Goal: Task Accomplishment & Management: Manage account settings

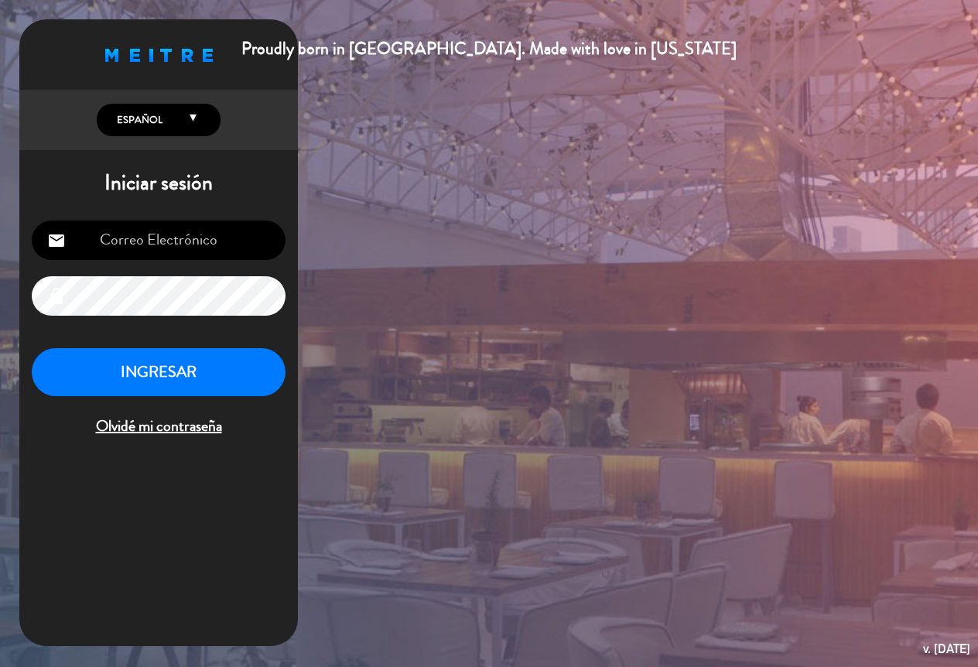
type input "[EMAIL_ADDRESS][DOMAIN_NAME]"
click at [221, 368] on button "INGRESAR" at bounding box center [159, 372] width 254 height 49
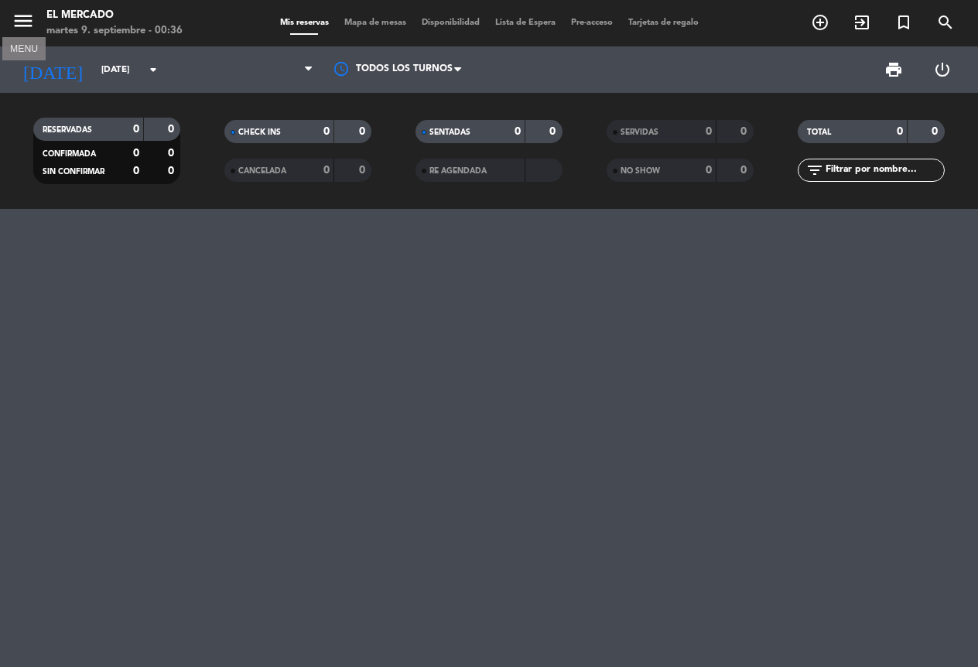
click at [32, 29] on icon "menu" at bounding box center [23, 20] width 23 height 23
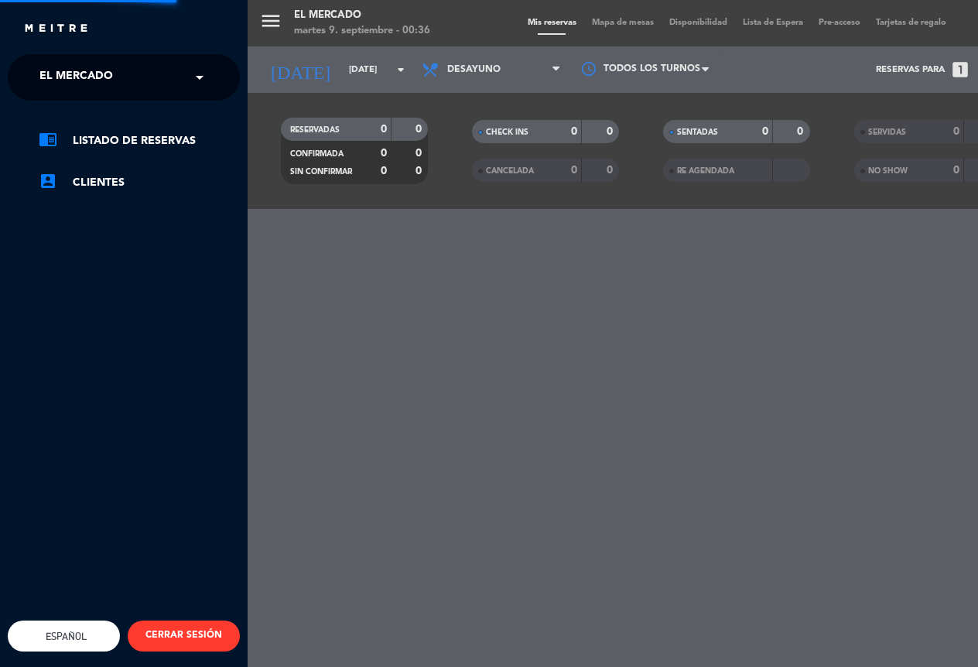
click at [75, 84] on span "El Mercado" at bounding box center [76, 77] width 74 height 33
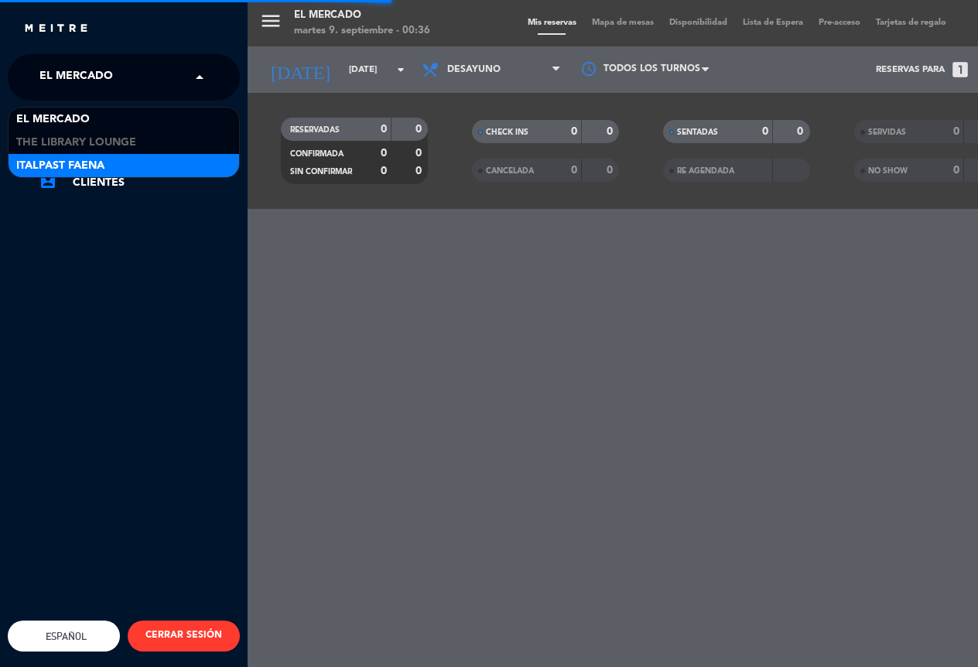
click at [72, 159] on span "Italpast Faena" at bounding box center [60, 166] width 88 height 18
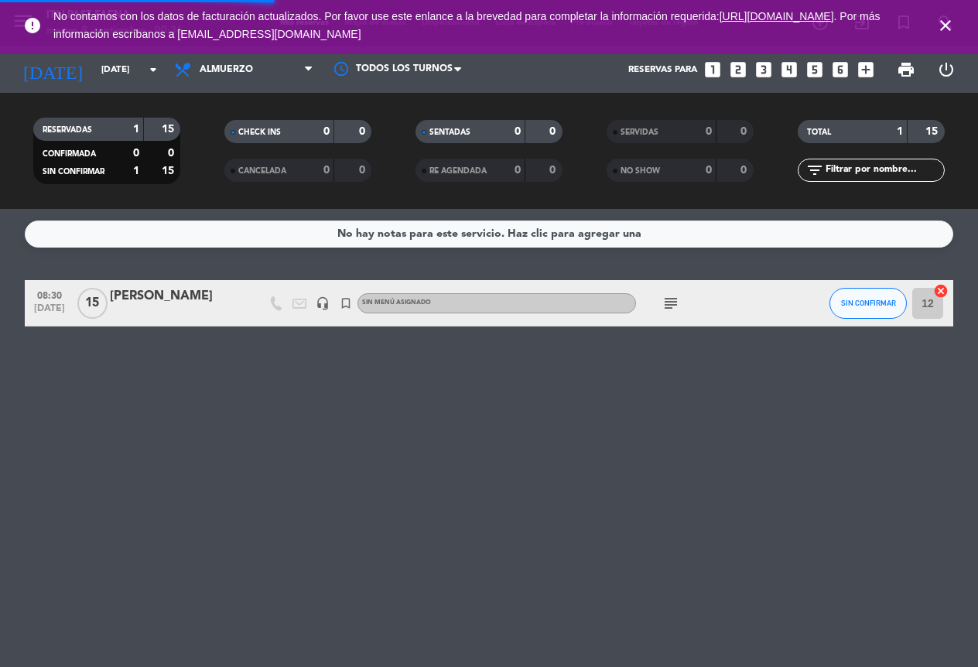
click at [948, 29] on icon "close" at bounding box center [945, 25] width 19 height 19
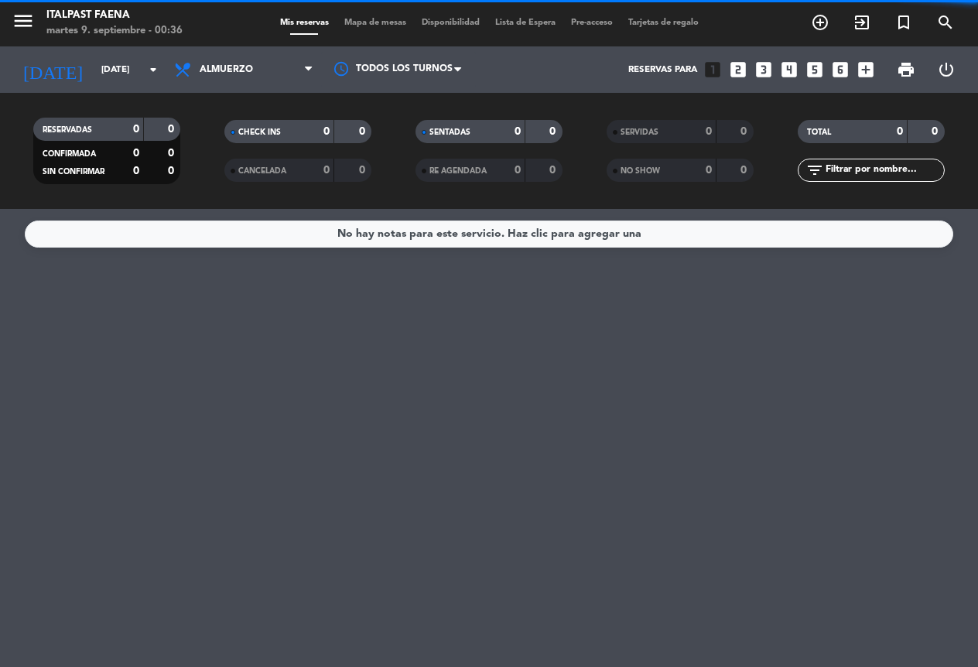
click at [265, 89] on div "Todos los servicios Almuerzo Cena Almuerzo Todos los servicios Almuerzo Cena" at bounding box center [243, 69] width 155 height 46
click at [303, 55] on span "Almuerzo" at bounding box center [243, 70] width 155 height 34
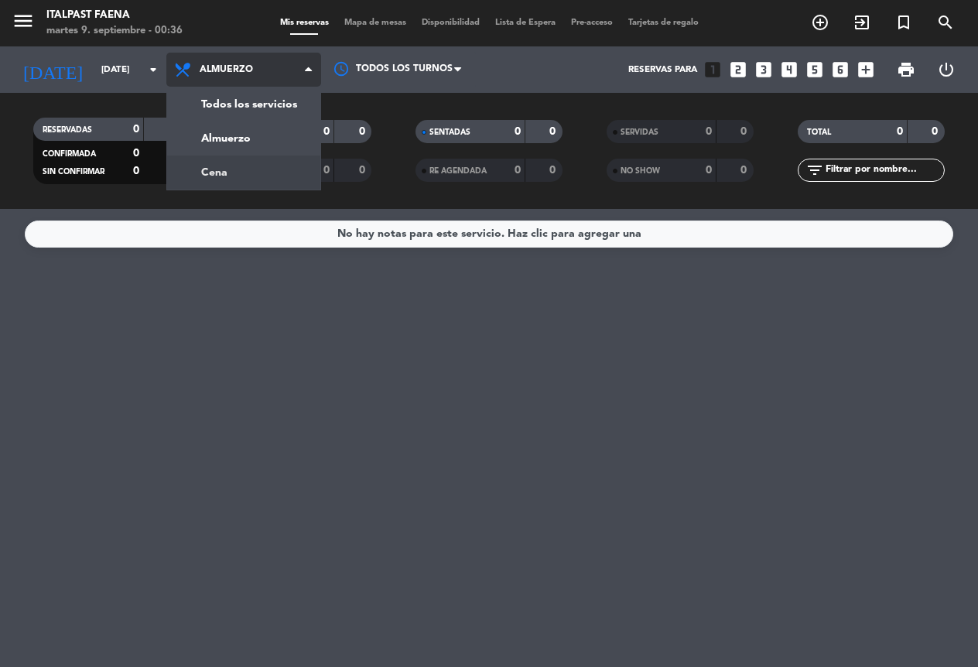
click at [244, 174] on div "menu Italpast Faena [DATE] 9. septiembre - 00:36 Mis reservas Mapa de mesas Dis…" at bounding box center [489, 104] width 978 height 209
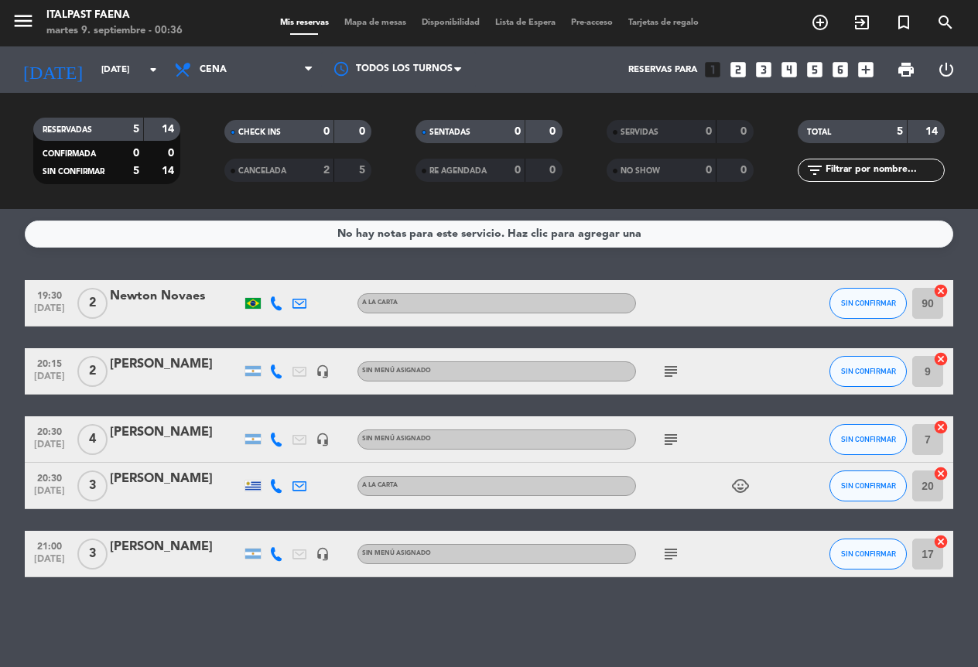
click at [274, 306] on icon at bounding box center [276, 303] width 14 height 14
drag, startPoint x: 274, startPoint y: 279, endPoint x: 248, endPoint y: 251, distance: 38.3
click at [274, 277] on button "Copiar content_paste" at bounding box center [268, 277] width 47 height 16
click at [276, 381] on div at bounding box center [276, 371] width 23 height 46
click at [276, 378] on icon at bounding box center [276, 372] width 14 height 14
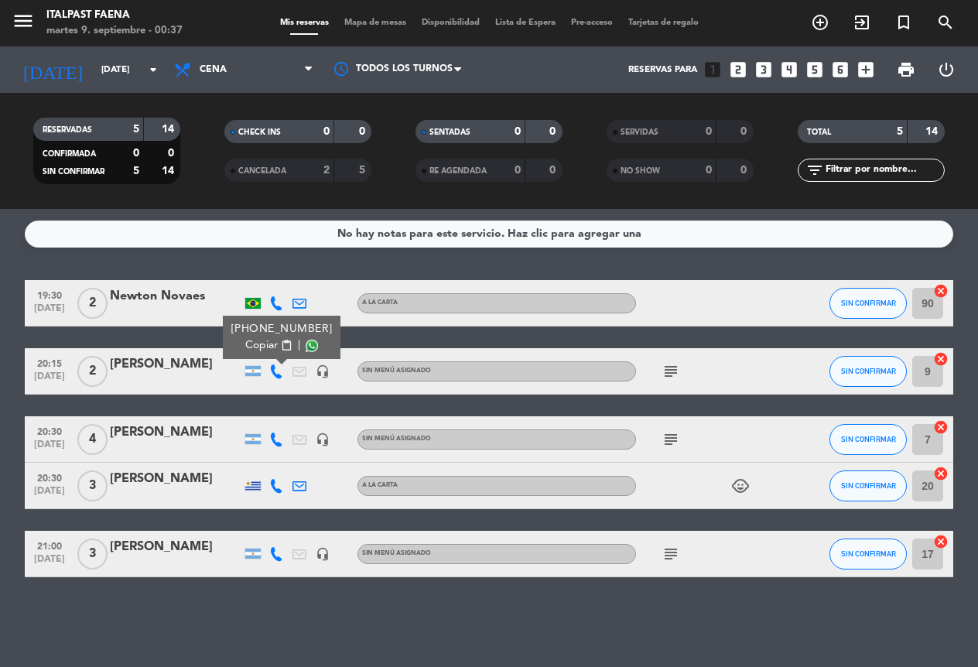
click at [272, 344] on span "Copiar" at bounding box center [261, 345] width 33 height 16
click at [272, 445] on icon at bounding box center [276, 440] width 14 height 14
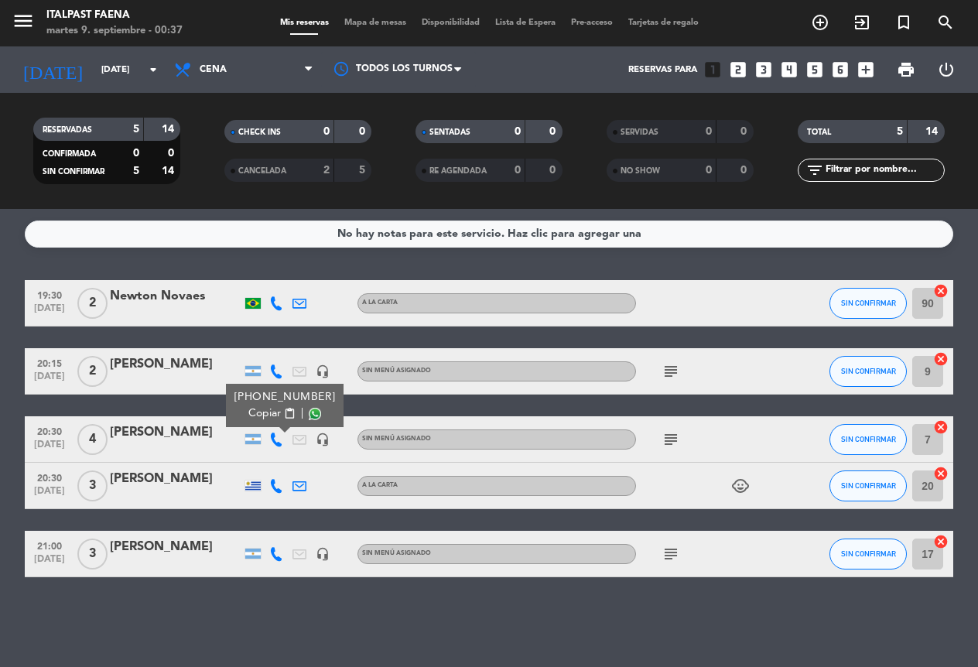
click at [269, 413] on span "Copiar" at bounding box center [264, 414] width 33 height 16
click at [273, 477] on div at bounding box center [276, 486] width 23 height 46
click at [277, 485] on icon at bounding box center [276, 486] width 14 height 14
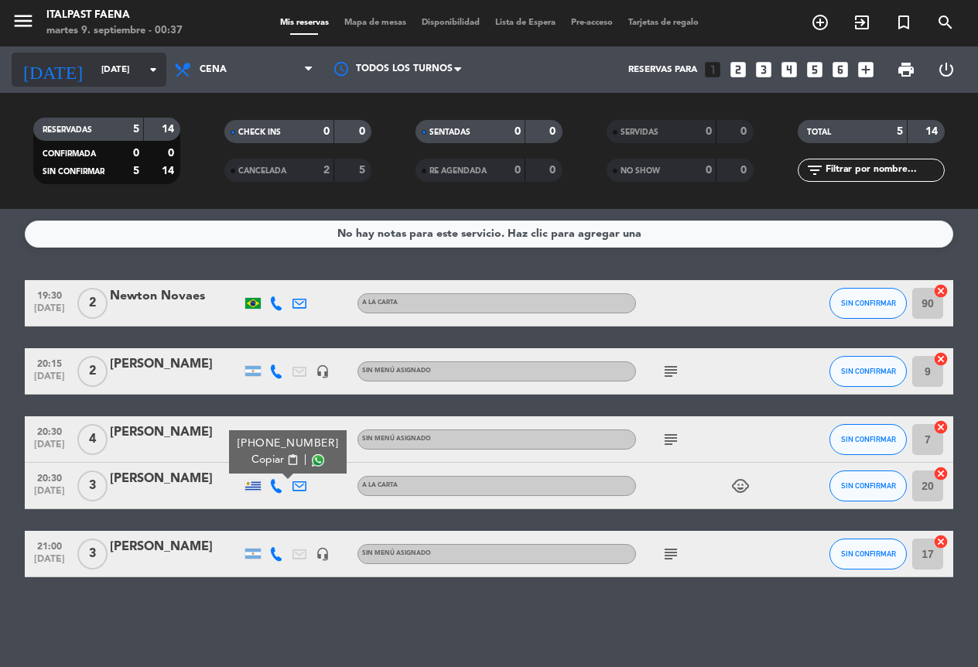
click at [116, 73] on input "[DATE]" at bounding box center [155, 69] width 122 height 26
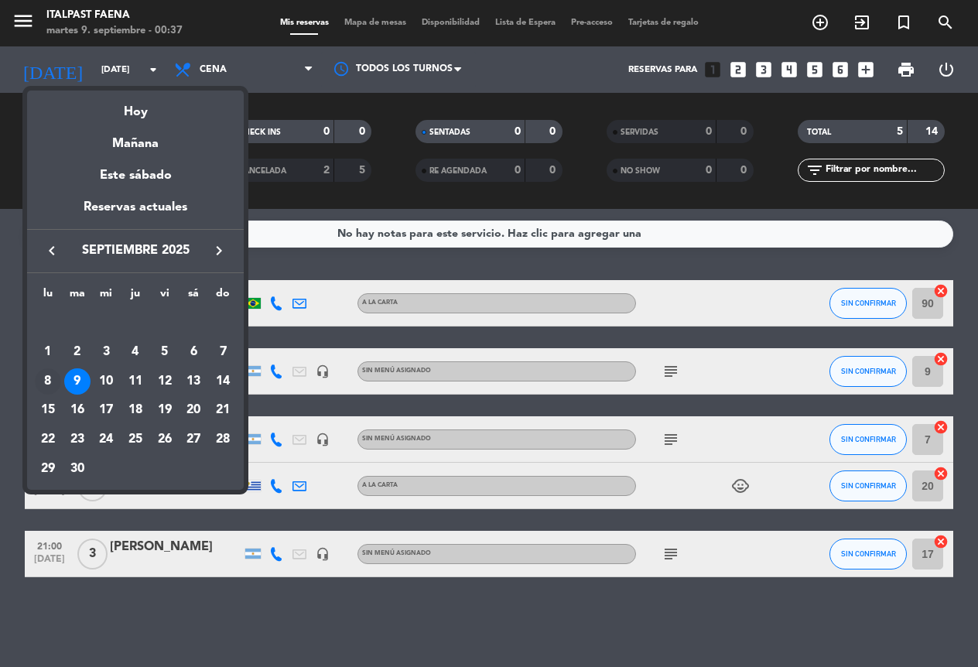
click at [56, 381] on div "8" at bounding box center [48, 381] width 26 height 26
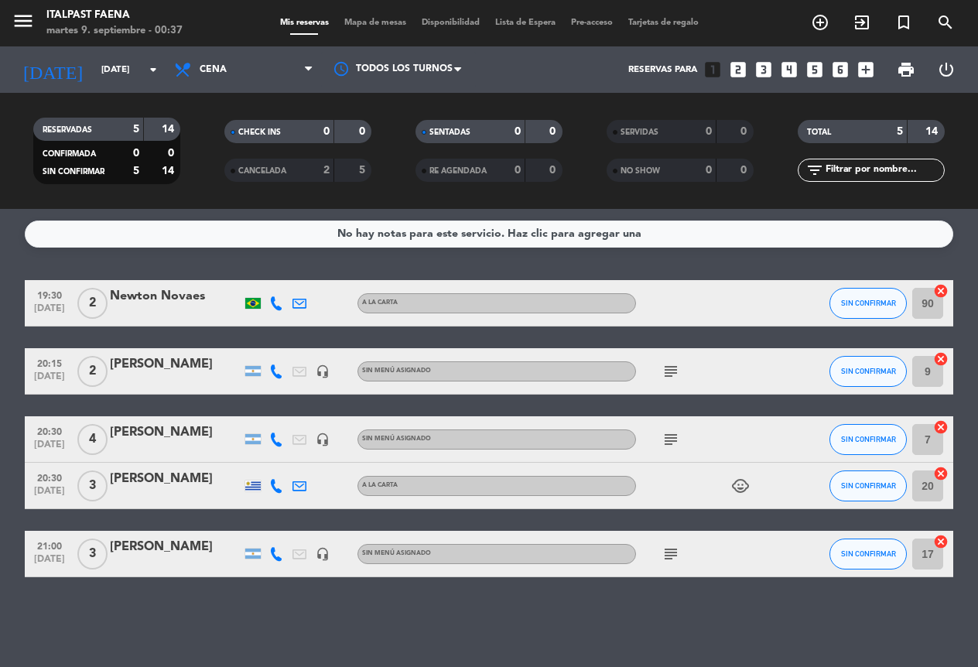
type input "[DATE]"
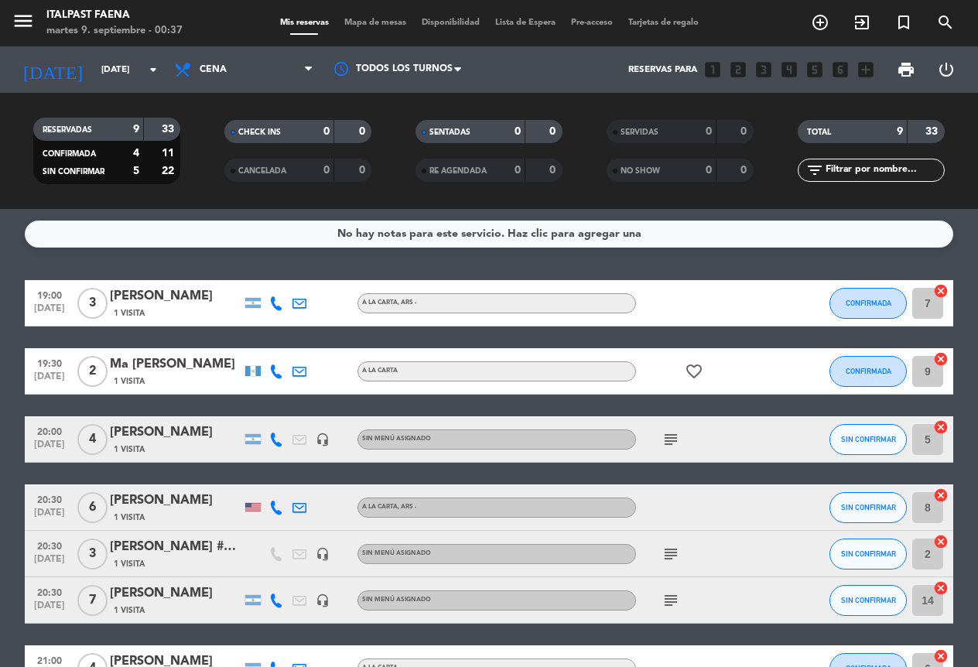
click at [273, 304] on icon at bounding box center [276, 303] width 14 height 14
click at [265, 274] on span "Copiar" at bounding box center [264, 277] width 33 height 16
click at [279, 368] on icon at bounding box center [276, 372] width 14 height 14
click at [269, 352] on span "Copiar" at bounding box center [268, 345] width 33 height 16
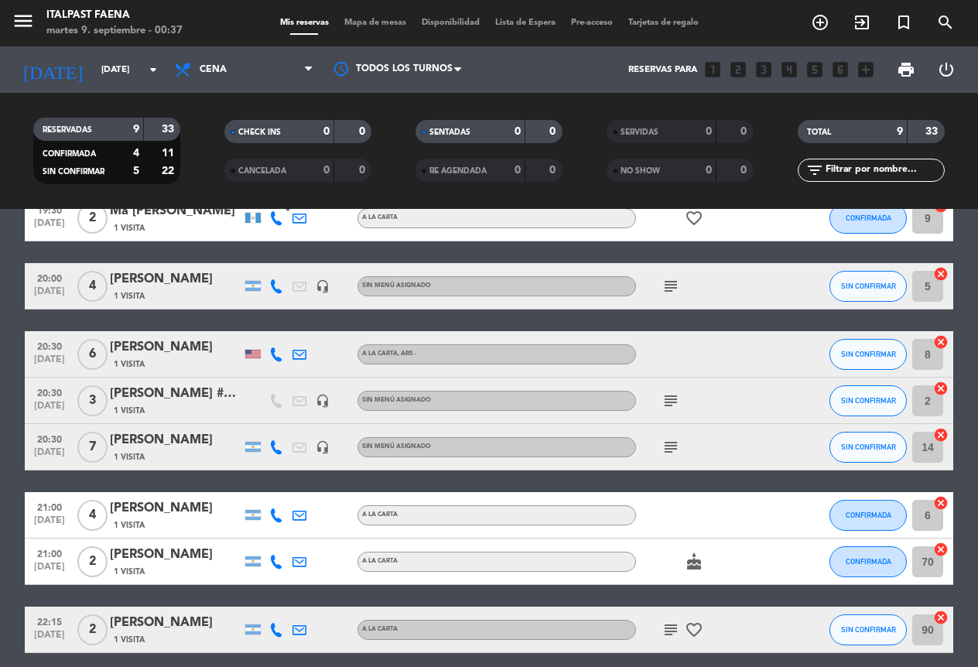
scroll to position [155, 0]
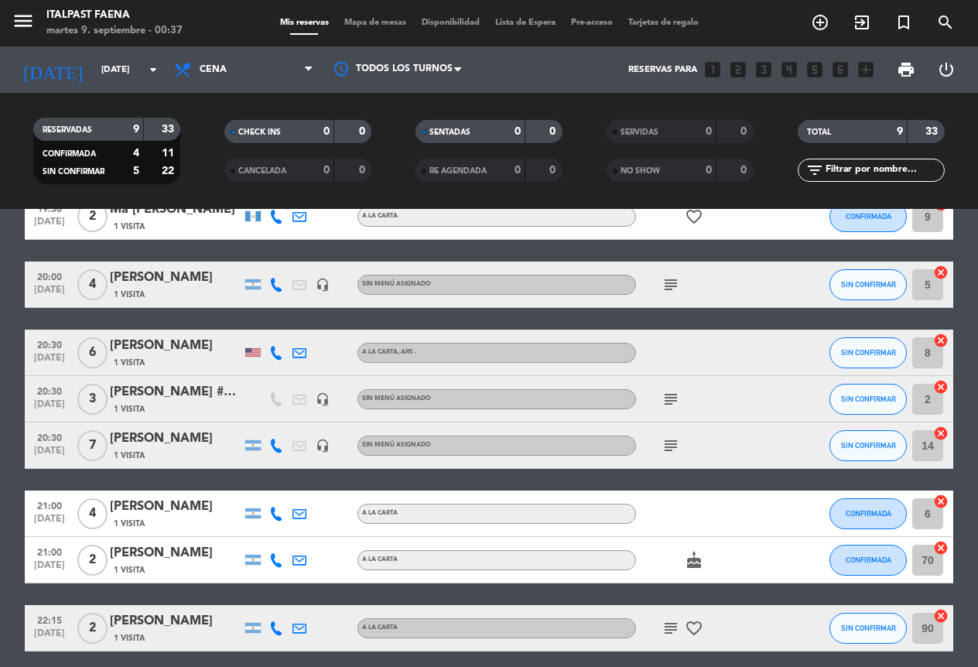
click at [275, 286] on icon at bounding box center [276, 285] width 14 height 14
click at [262, 259] on span "Copiar" at bounding box center [261, 259] width 33 height 16
click at [278, 361] on div at bounding box center [276, 353] width 23 height 46
click at [279, 352] on icon at bounding box center [276, 353] width 14 height 14
click at [262, 326] on span "Copiar" at bounding box center [268, 327] width 33 height 16
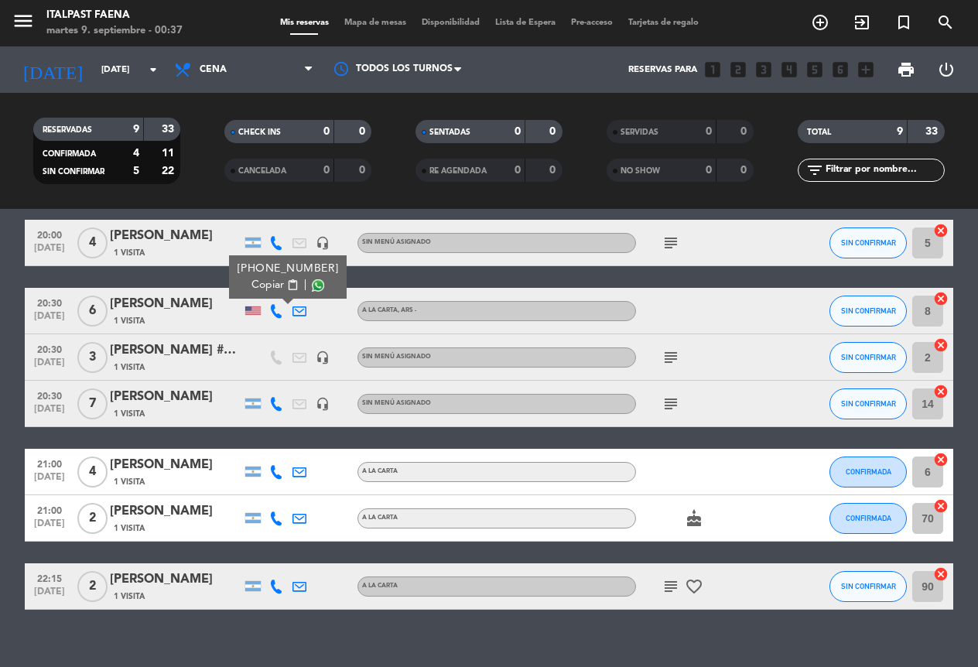
scroll to position [217, 0]
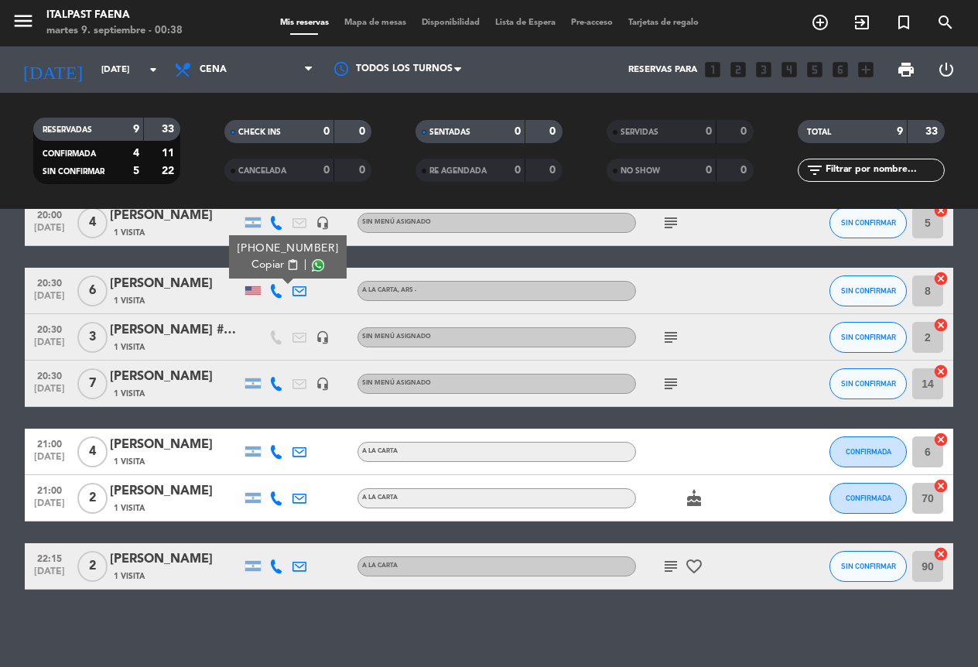
click at [277, 378] on icon at bounding box center [276, 384] width 14 height 14
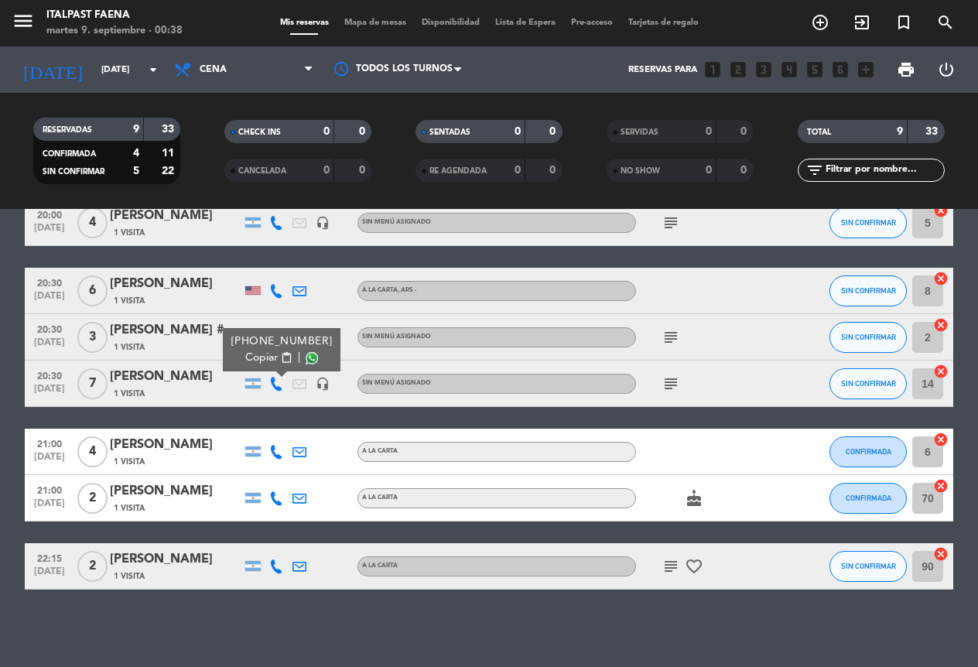
click at [257, 360] on span "Copiar" at bounding box center [261, 358] width 33 height 16
click at [277, 448] on icon at bounding box center [276, 452] width 14 height 14
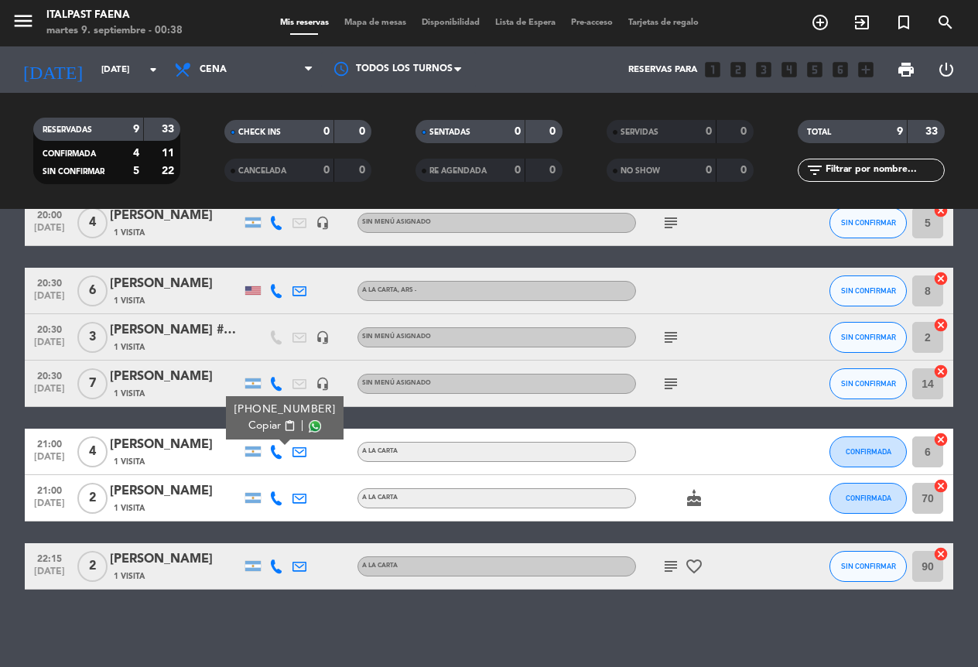
click at [271, 423] on span "Copiar" at bounding box center [264, 426] width 33 height 16
click at [275, 510] on div at bounding box center [276, 498] width 23 height 46
click at [276, 508] on div at bounding box center [276, 498] width 23 height 46
click at [279, 505] on div at bounding box center [276, 498] width 23 height 46
click at [279, 501] on icon at bounding box center [276, 498] width 14 height 14
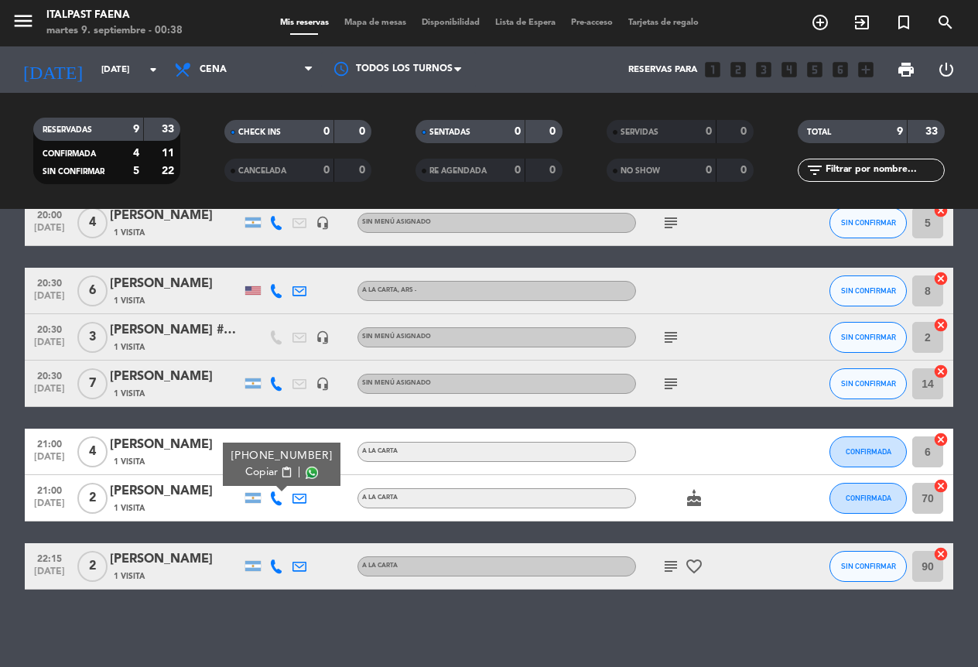
click at [281, 474] on span "content_paste" at bounding box center [287, 473] width 12 height 12
click at [275, 560] on icon at bounding box center [276, 567] width 14 height 14
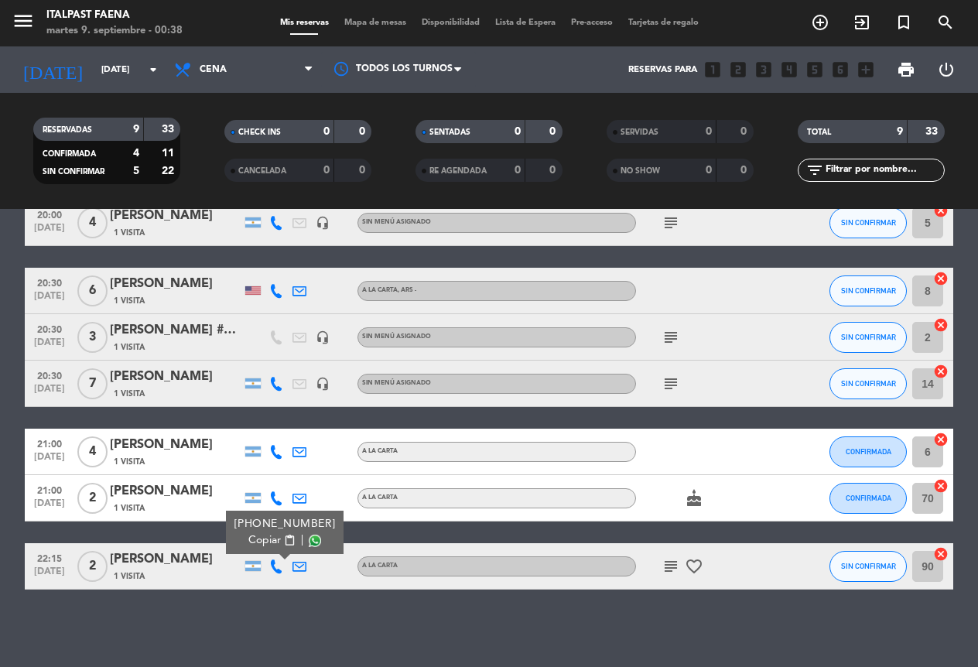
click at [259, 546] on span "Copiar" at bounding box center [264, 540] width 33 height 16
